Goal: Task Accomplishment & Management: Manage account settings

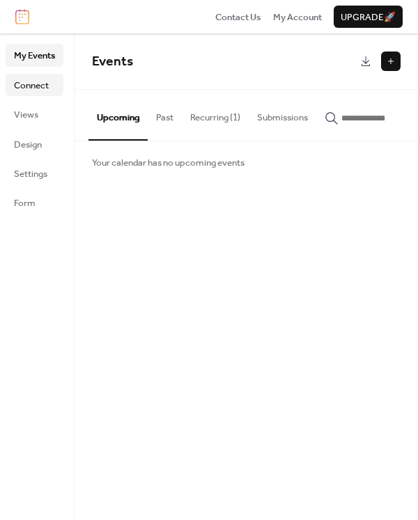
click at [32, 84] on span "Connect" at bounding box center [31, 86] width 35 height 14
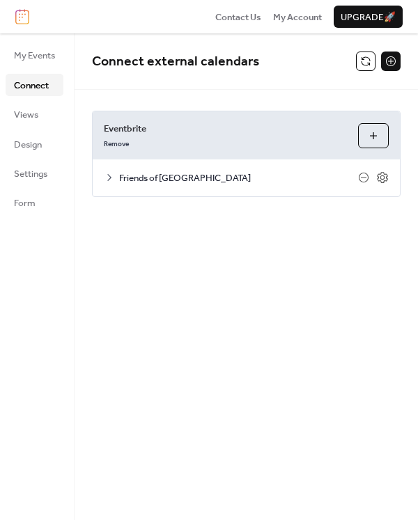
click at [370, 137] on button "Choose Organizers" at bounding box center [373, 135] width 31 height 25
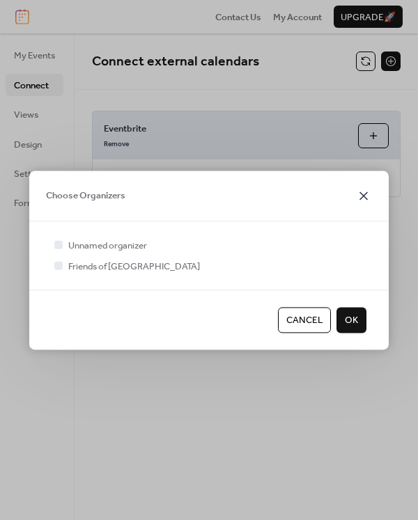
click at [364, 192] on icon at bounding box center [363, 195] width 17 height 17
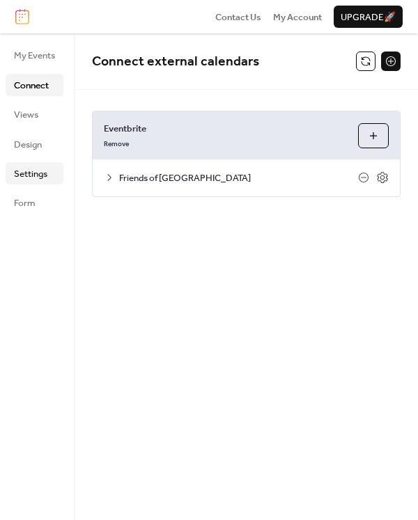
click at [37, 174] on span "Settings" at bounding box center [30, 174] width 33 height 14
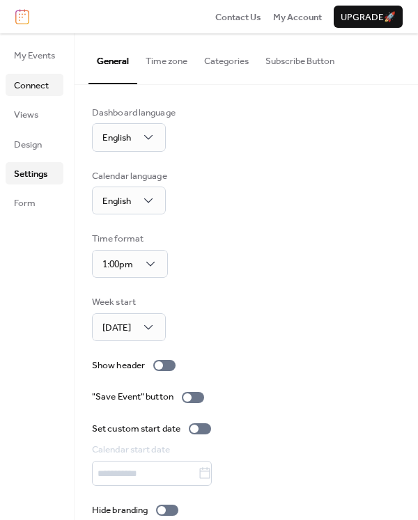
click at [26, 89] on span "Connect" at bounding box center [31, 86] width 35 height 14
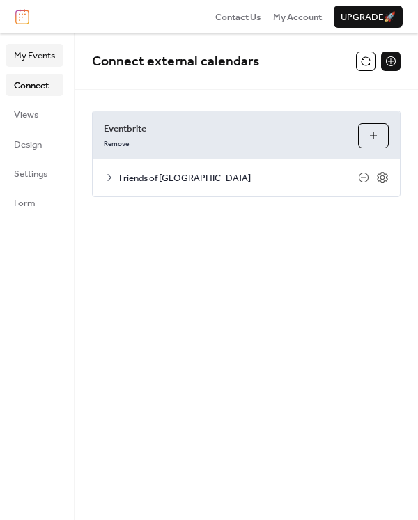
click at [37, 65] on link "My Events" at bounding box center [35, 55] width 58 height 22
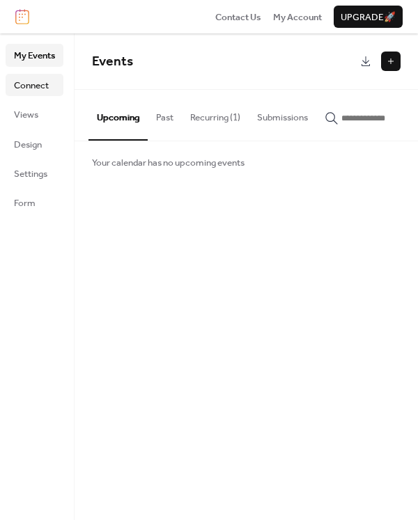
click at [38, 85] on span "Connect" at bounding box center [31, 86] width 35 height 14
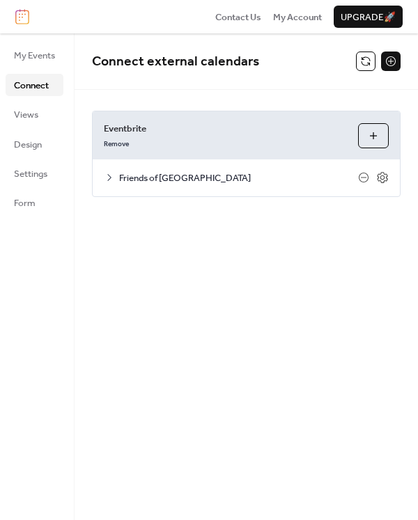
click at [110, 178] on icon at bounding box center [109, 177] width 4 height 7
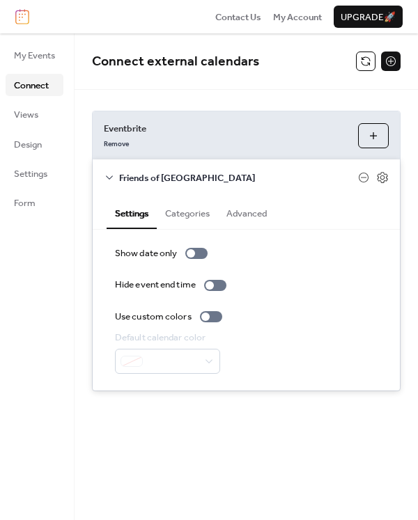
click at [155, 96] on div "**********" at bounding box center [246, 251] width 343 height 322
